Goal: Information Seeking & Learning: Find specific fact

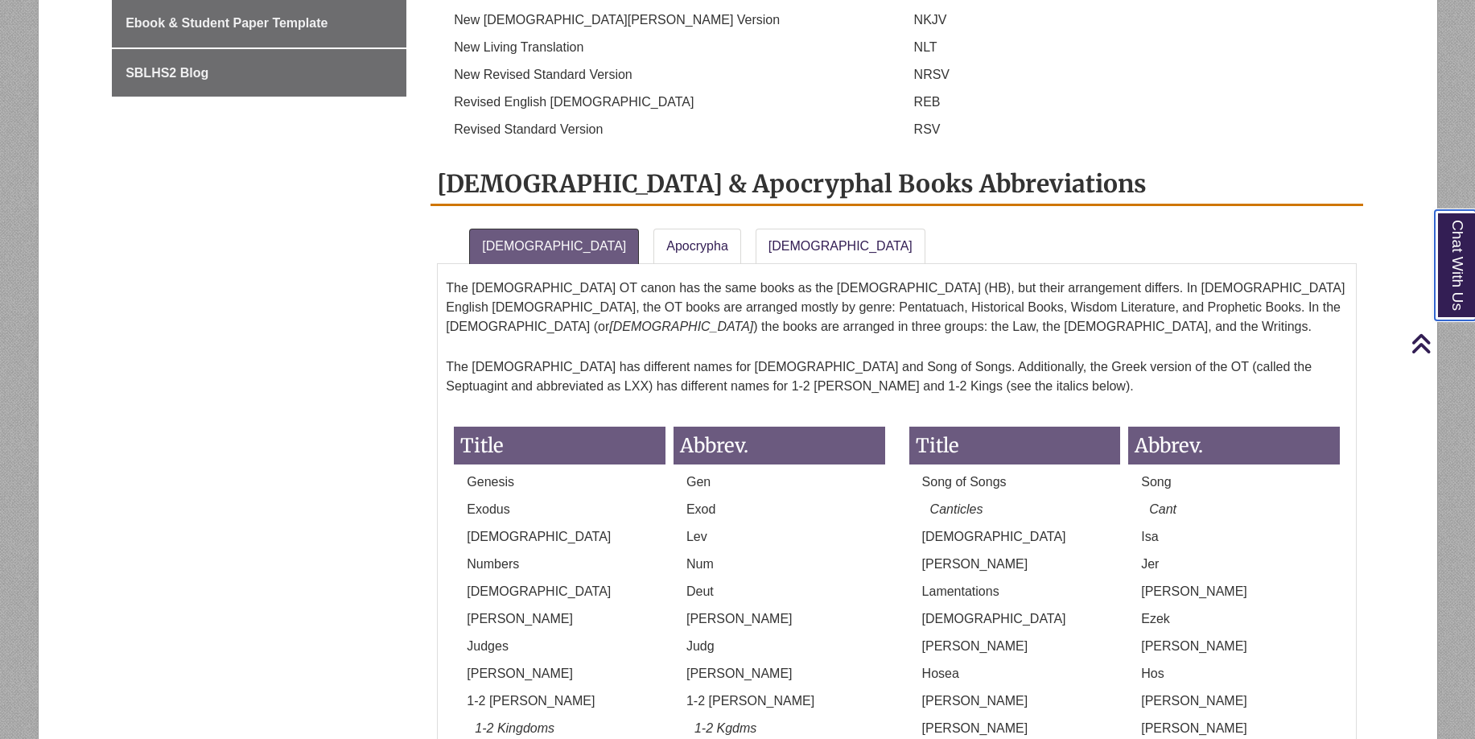
scroll to position [939, 0]
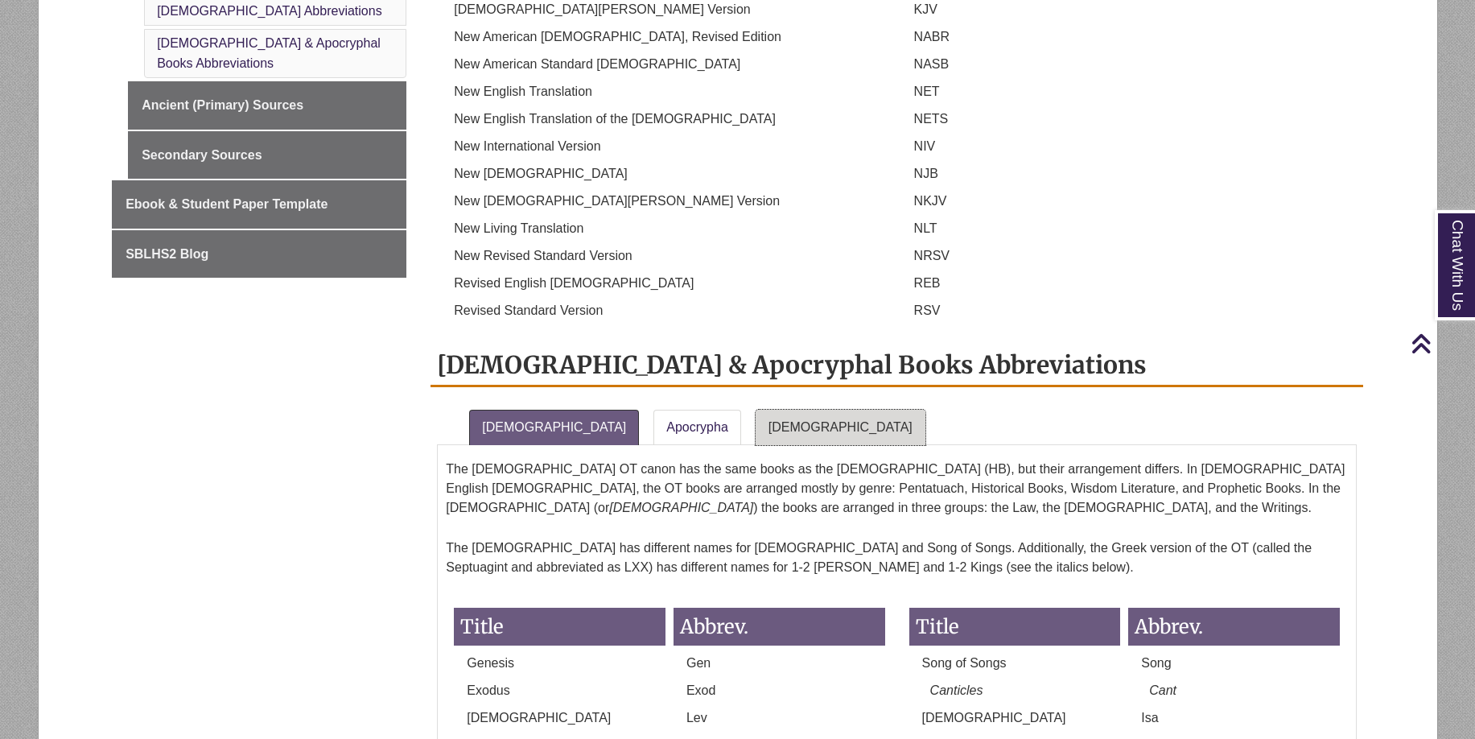
click at [756, 410] on link "[DEMOGRAPHIC_DATA]" at bounding box center [841, 427] width 170 height 35
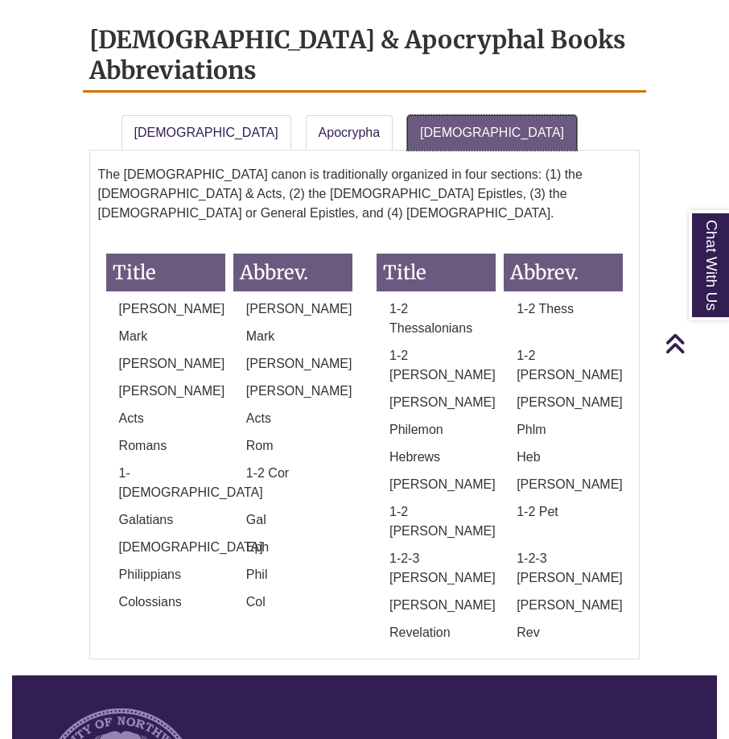
scroll to position [2010, 0]
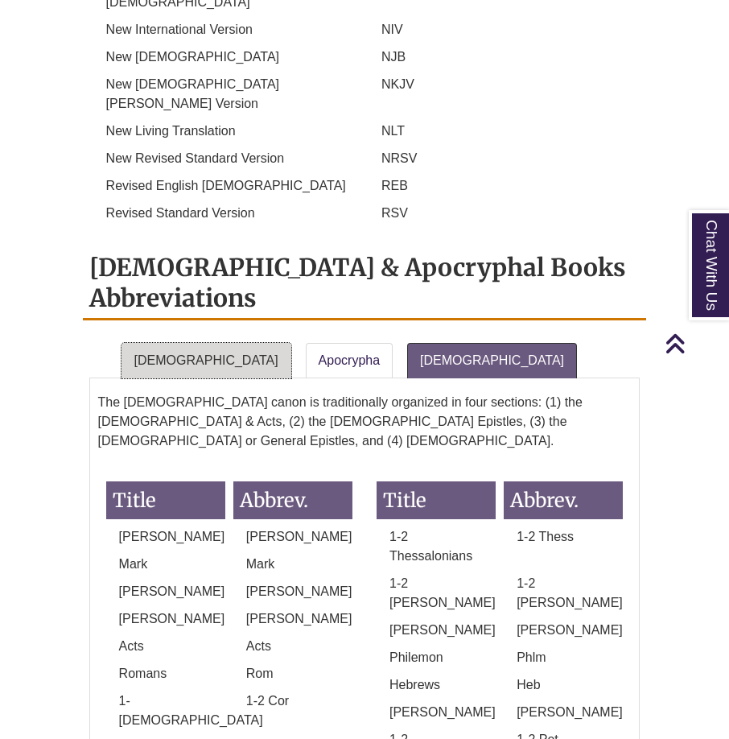
click at [192, 343] on link "[DEMOGRAPHIC_DATA]" at bounding box center [207, 360] width 170 height 35
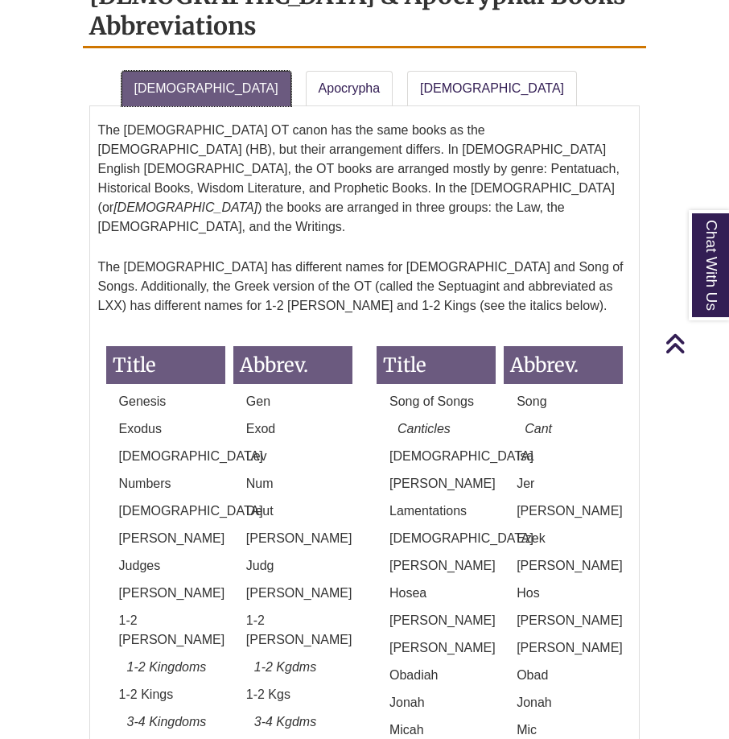
scroll to position [1790, 0]
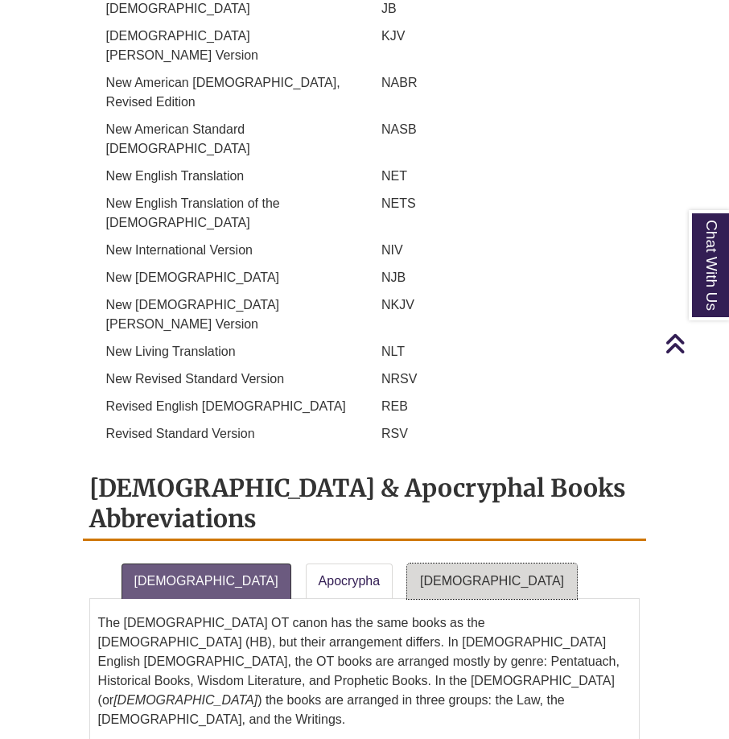
click at [408, 563] on link "[DEMOGRAPHIC_DATA]" at bounding box center [492, 580] width 170 height 35
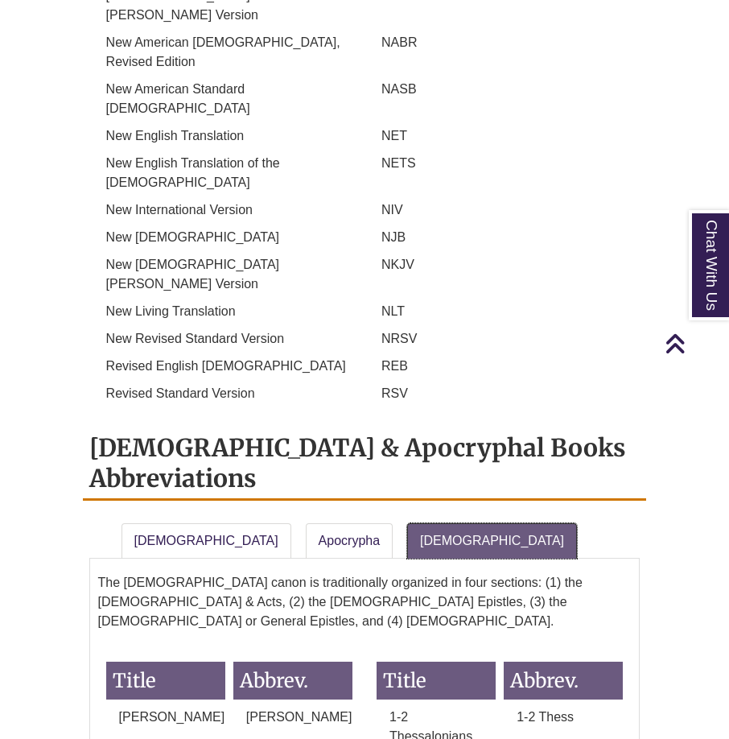
scroll to position [1886, 0]
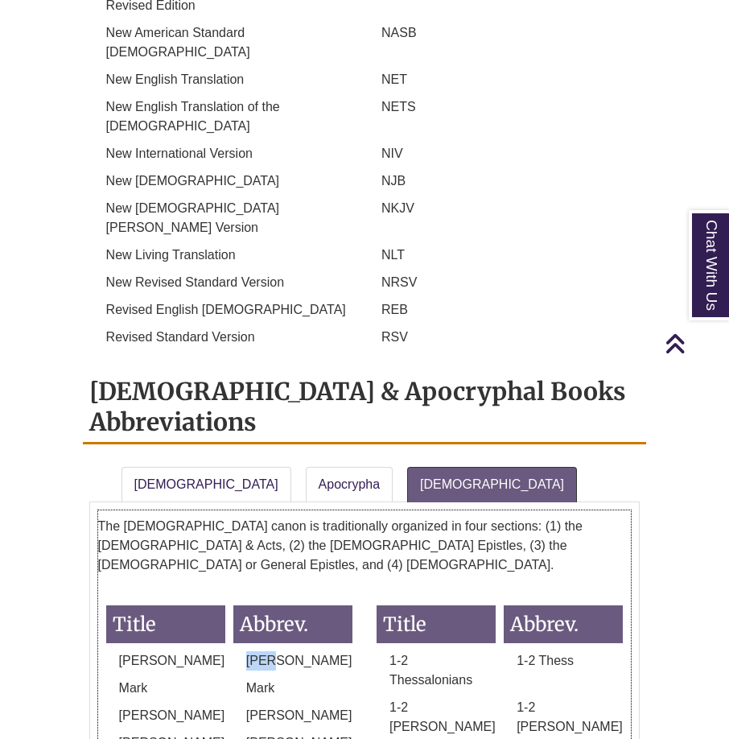
drag, startPoint x: 269, startPoint y: 406, endPoint x: 245, endPoint y: 406, distance: 24.2
click at [245, 651] on p "[PERSON_NAME]" at bounding box center [292, 660] width 119 height 19
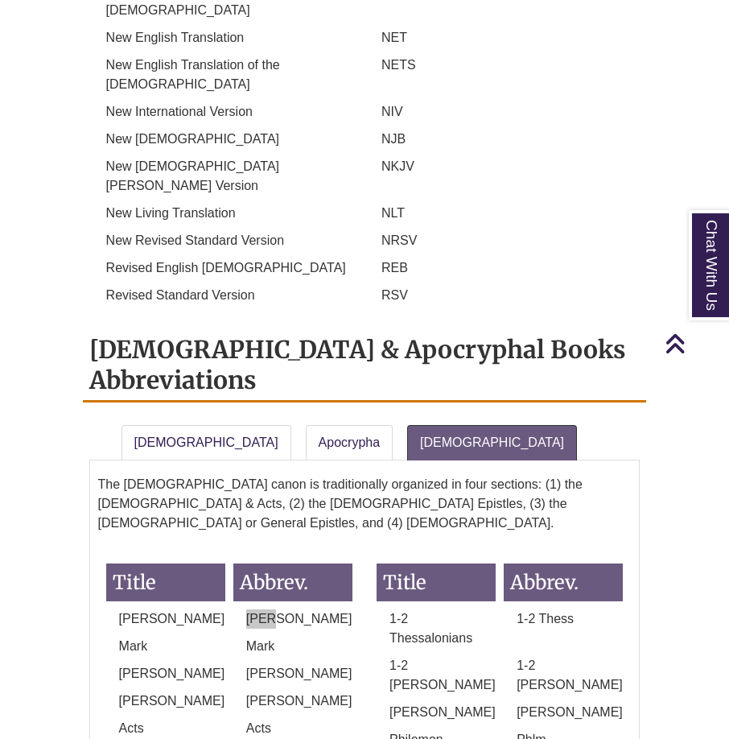
scroll to position [1949, 0]
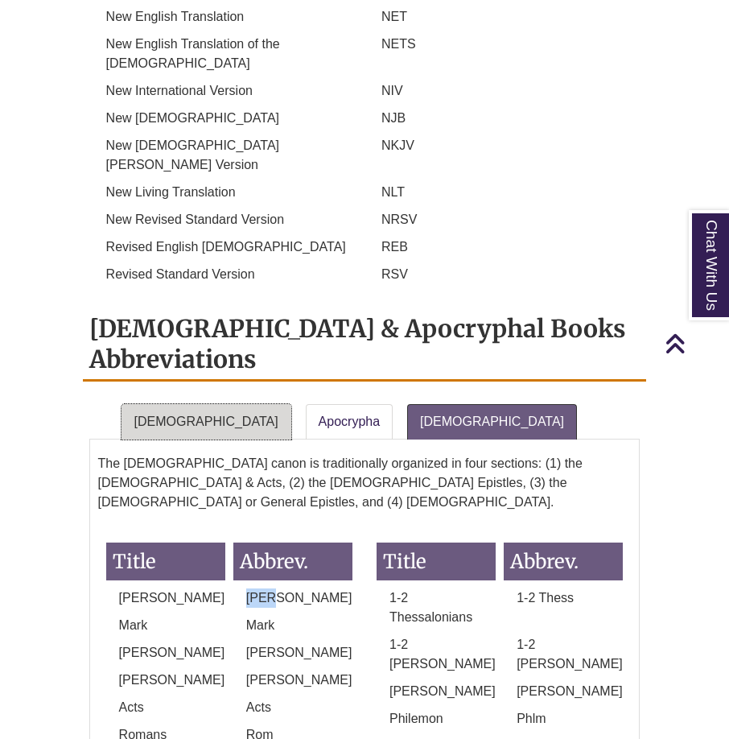
click at [192, 404] on link "[DEMOGRAPHIC_DATA]" at bounding box center [207, 421] width 170 height 35
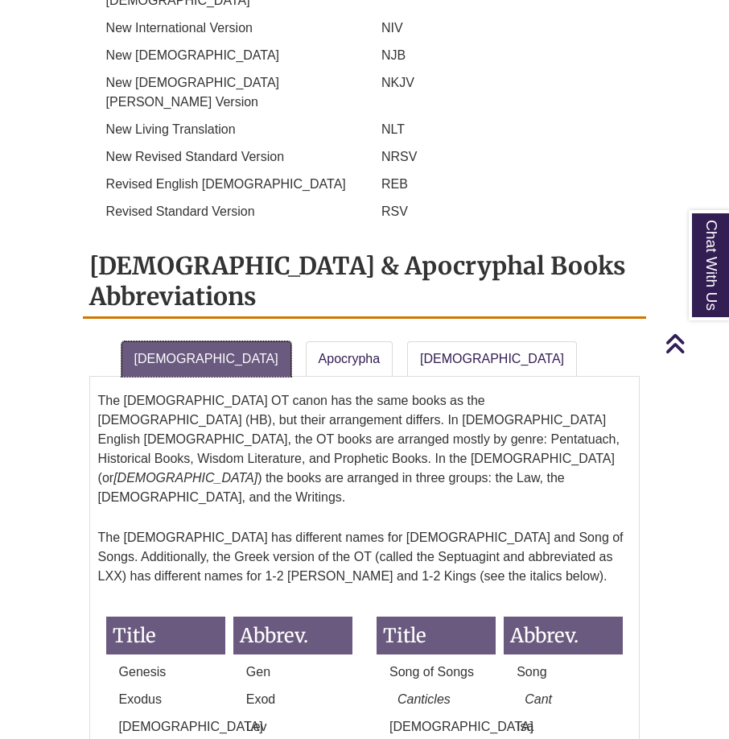
scroll to position [2054, 0]
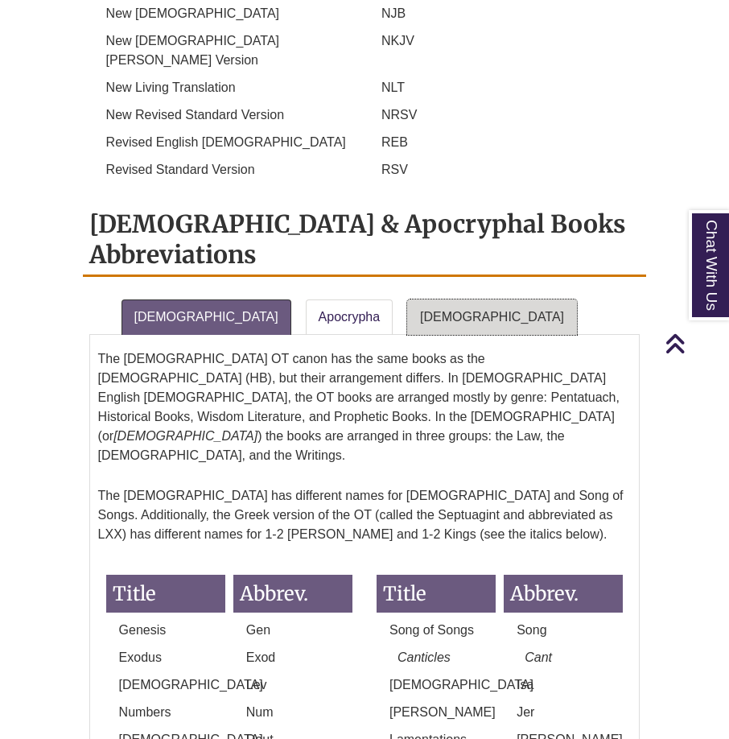
click at [407, 299] on link "[DEMOGRAPHIC_DATA]" at bounding box center [492, 316] width 170 height 35
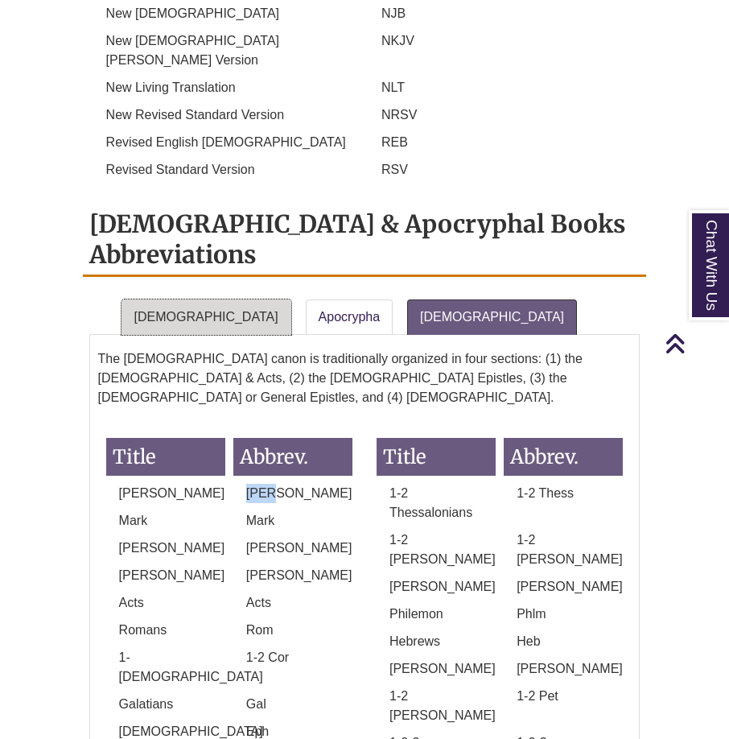
click at [155, 299] on link "[DEMOGRAPHIC_DATA]" at bounding box center [207, 316] width 170 height 35
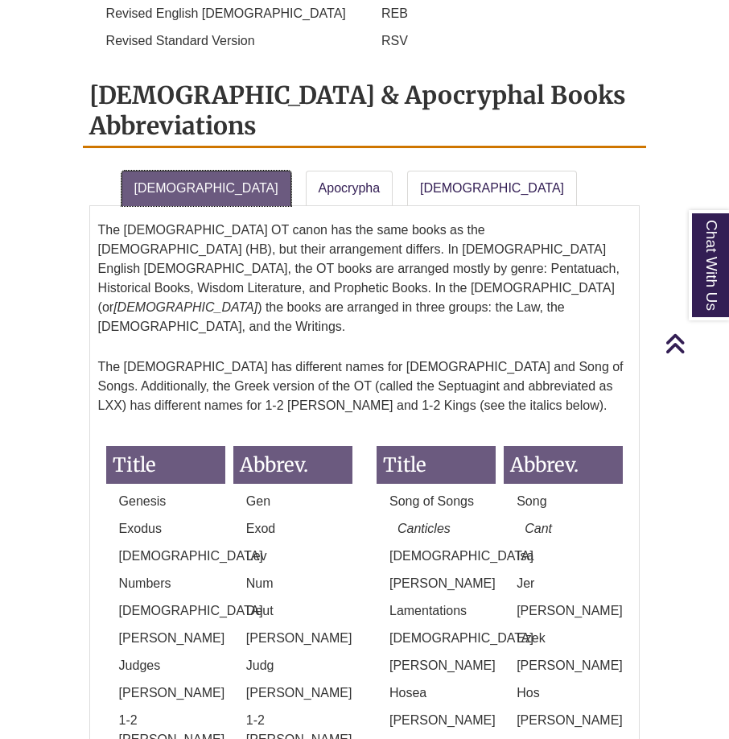
scroll to position [2203, 0]
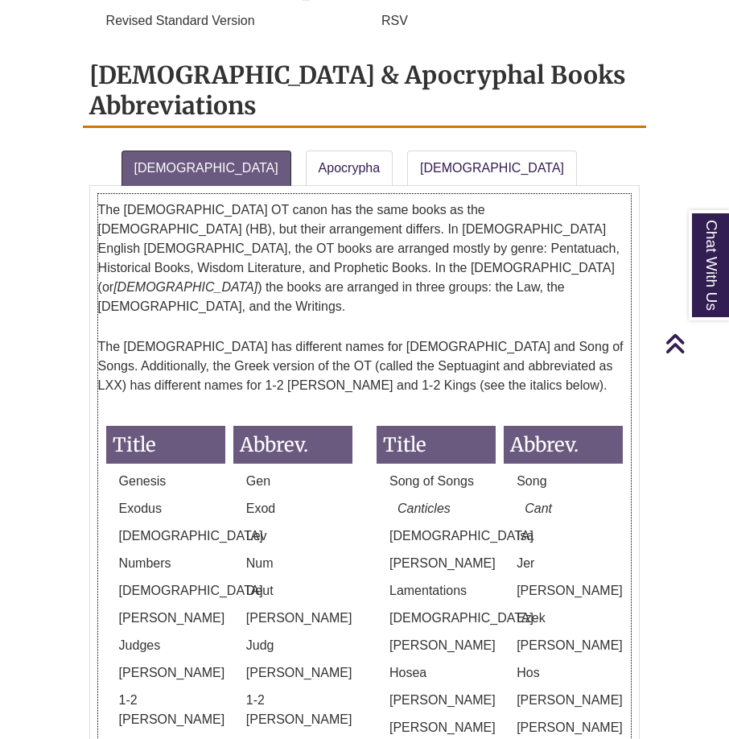
click at [526, 426] on h3 "Abbrev." at bounding box center [563, 445] width 119 height 38
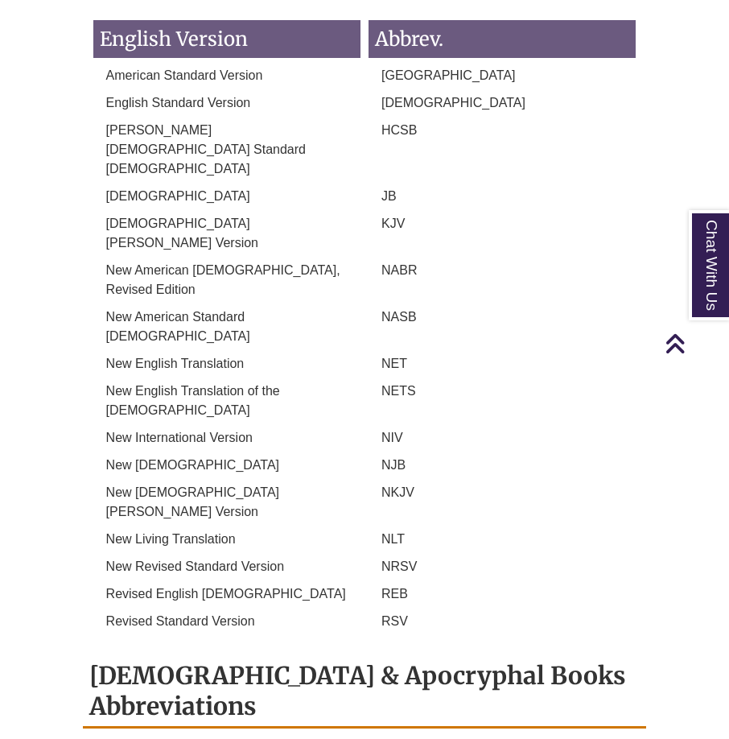
scroll to position [1503, 0]
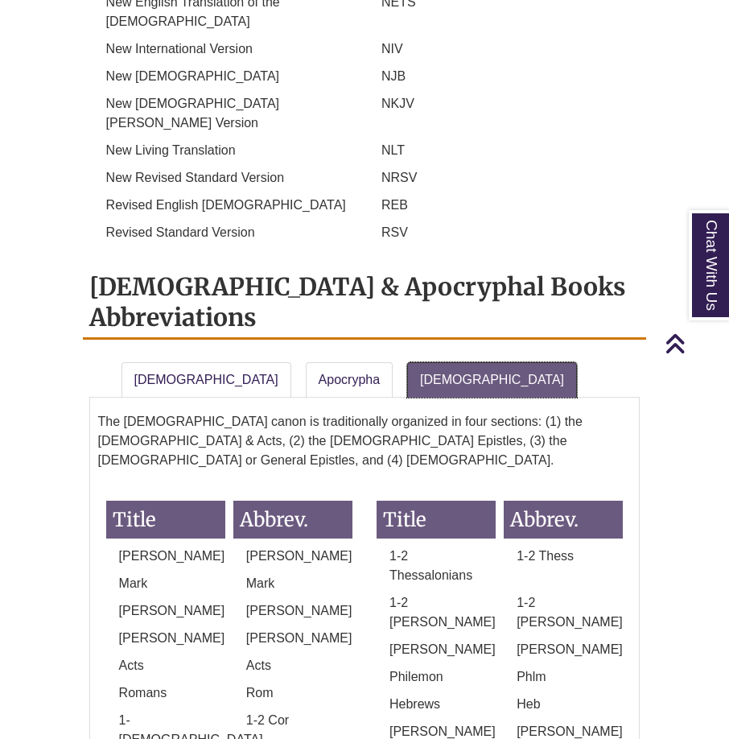
scroll to position [2172, 0]
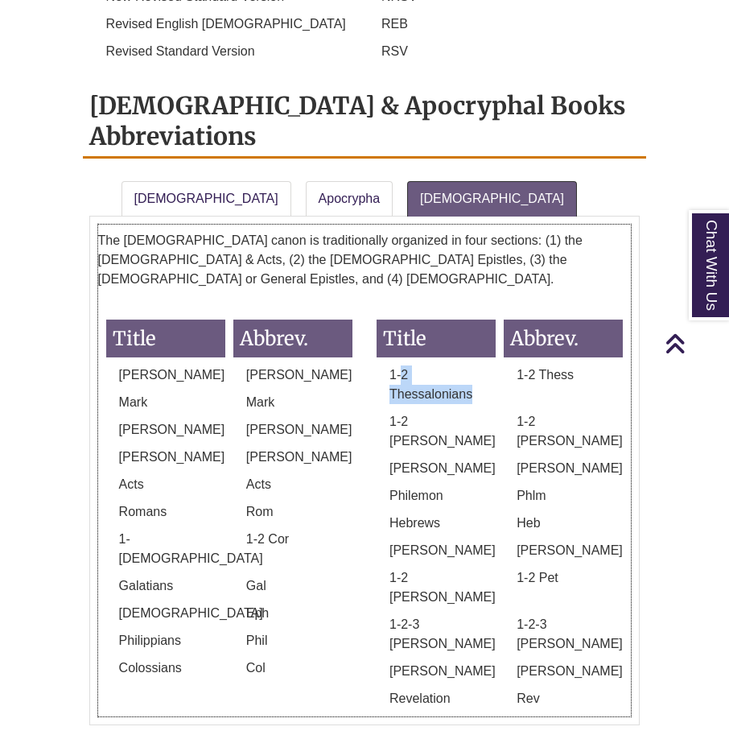
drag, startPoint x: 404, startPoint y: 122, endPoint x: 478, endPoint y: 150, distance: 79.2
click at [478, 365] on p "1-2 Thessalonians" at bounding box center [436, 384] width 119 height 39
